Goal: Navigation & Orientation: Find specific page/section

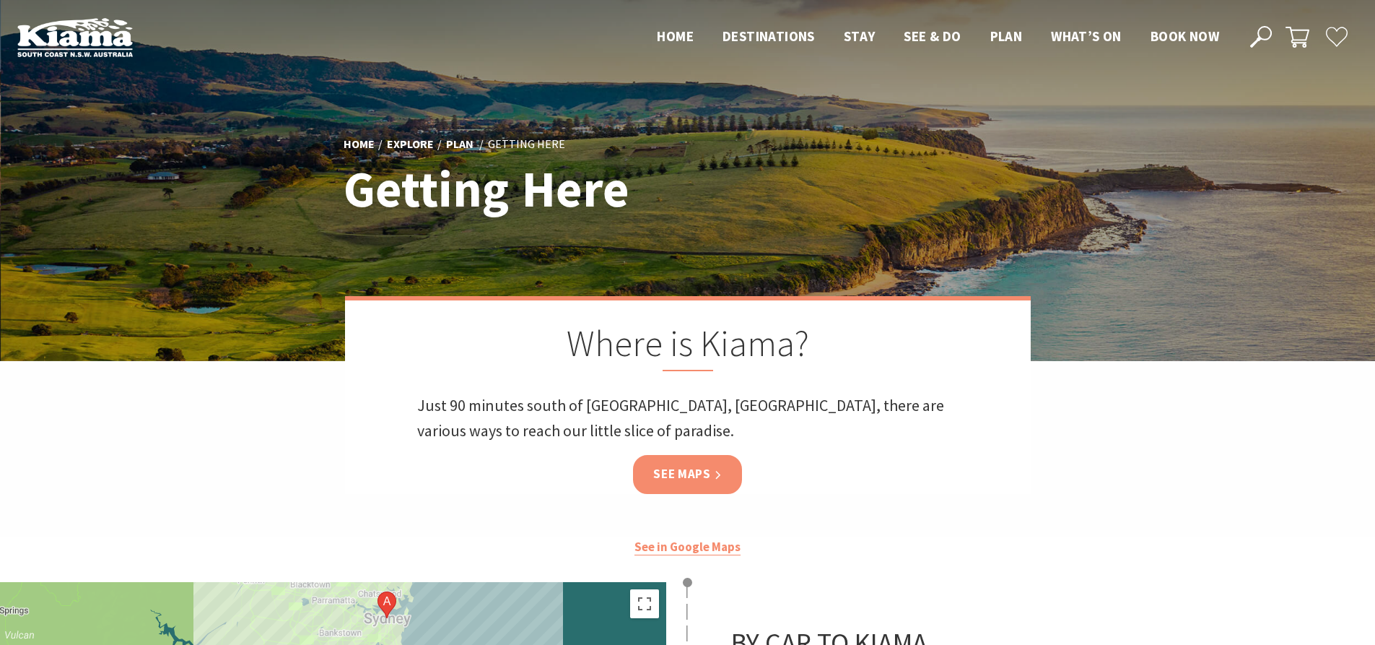
click at [684, 476] on link "See Maps" at bounding box center [687, 474] width 109 height 38
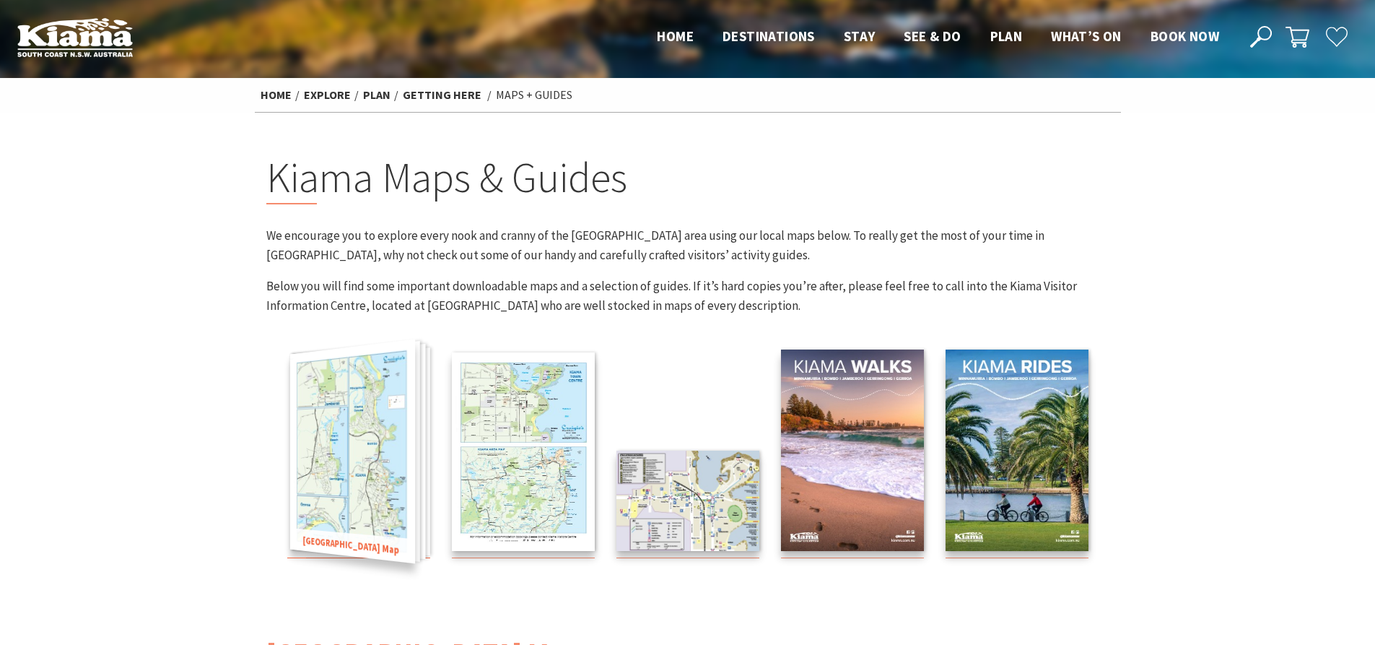
click at [339, 444] on img at bounding box center [351, 451] width 125 height 224
